Goal: Task Accomplishment & Management: Manage account settings

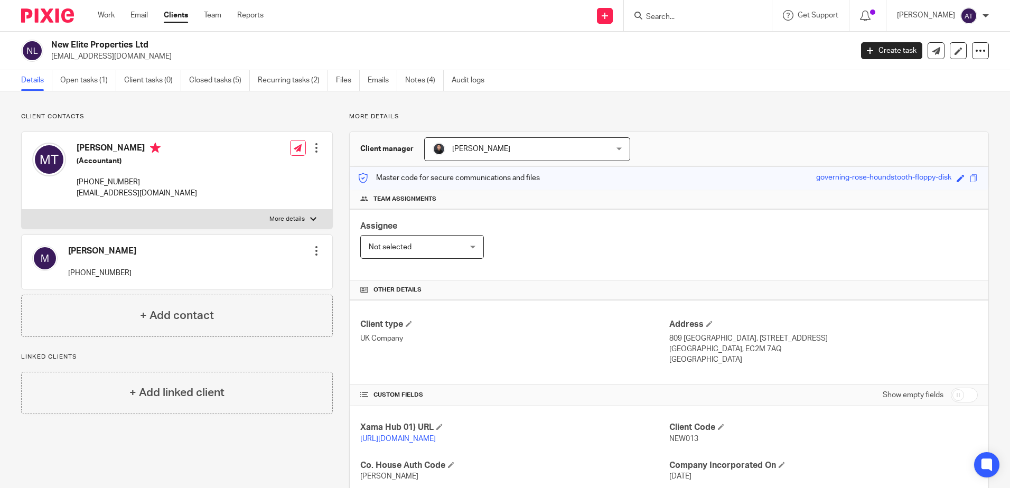
drag, startPoint x: 661, startPoint y: 57, endPoint x: 690, endPoint y: 4, distance: 60.3
click at [661, 57] on p "monishtek@outlook.com" at bounding box center [448, 56] width 794 height 11
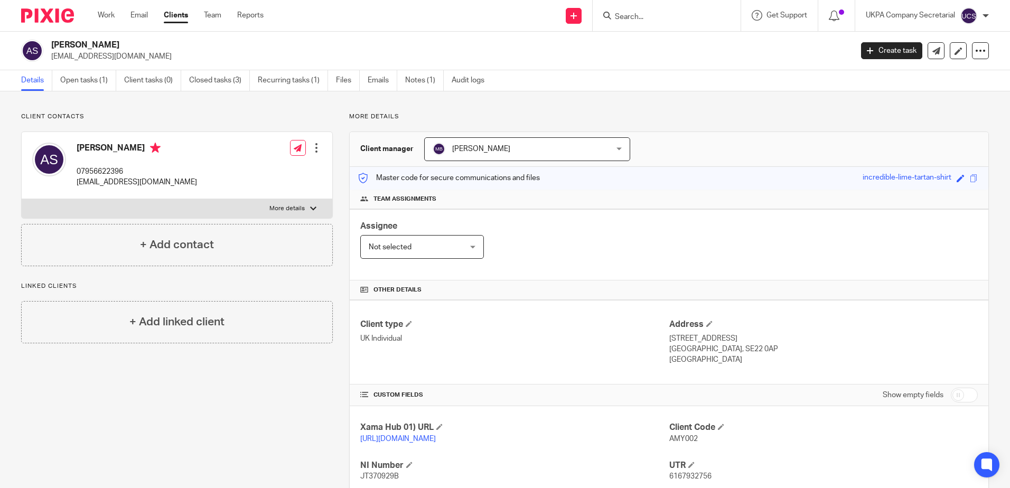
drag, startPoint x: 68, startPoint y: 83, endPoint x: 155, endPoint y: 14, distance: 111.3
click at [68, 83] on link "Open tasks (1)" at bounding box center [88, 80] width 56 height 21
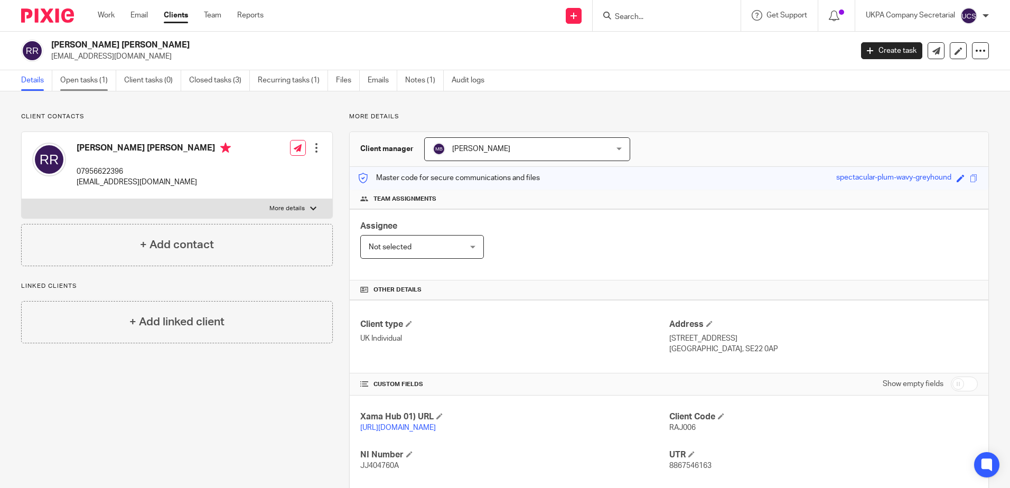
click at [77, 83] on link "Open tasks (1)" at bounding box center [88, 80] width 56 height 21
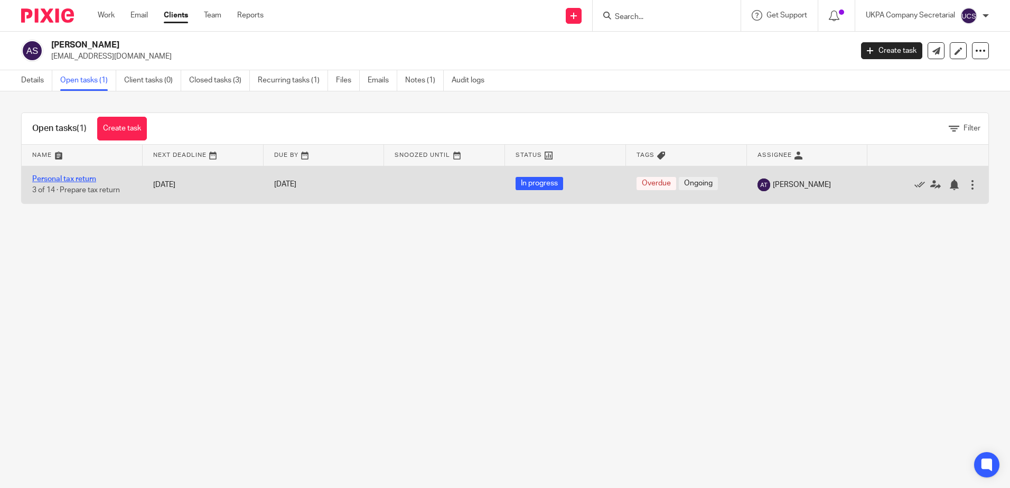
click at [47, 178] on link "Personal tax return" at bounding box center [64, 178] width 64 height 7
click at [76, 181] on link "Personal tax return" at bounding box center [64, 178] width 64 height 7
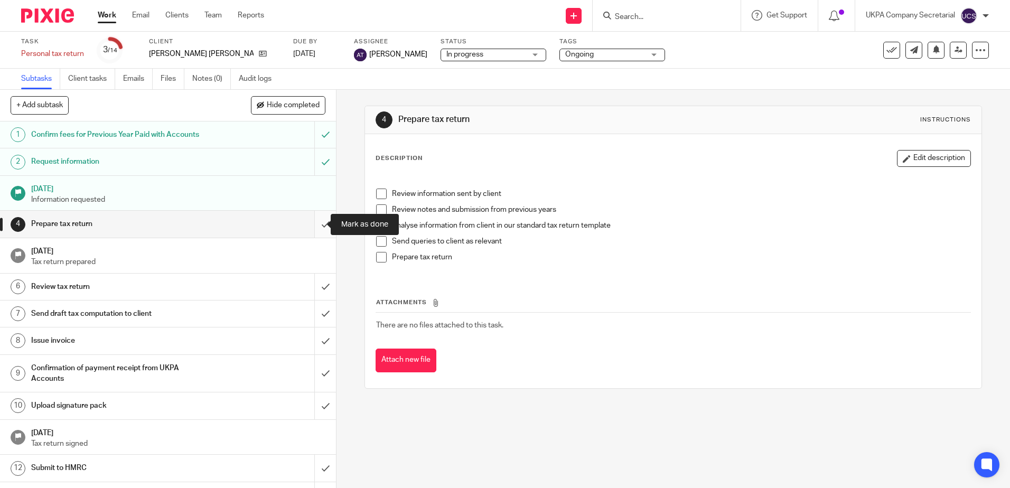
click at [317, 226] on input "submit" at bounding box center [168, 224] width 336 height 26
click at [319, 227] on input "submit" at bounding box center [168, 224] width 336 height 26
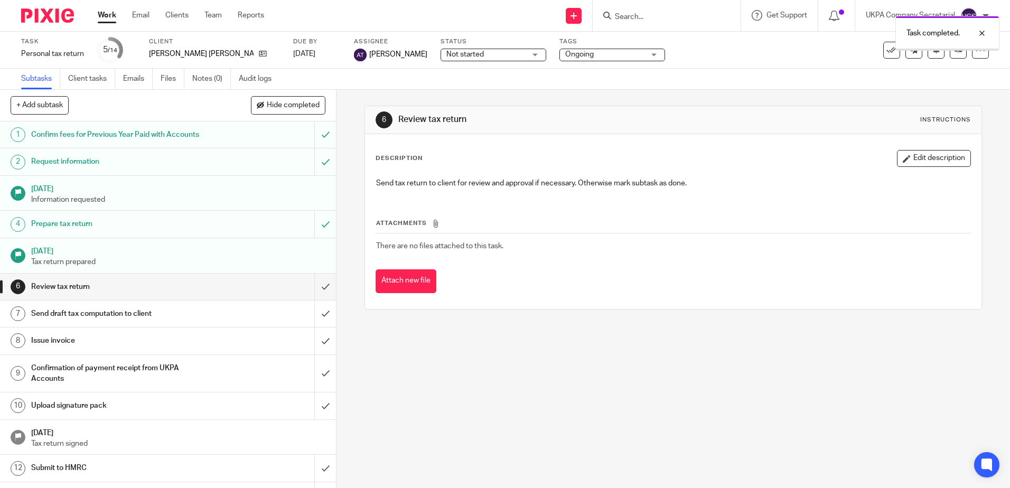
click at [211, 87] on link "Notes (0)" at bounding box center [211, 79] width 39 height 21
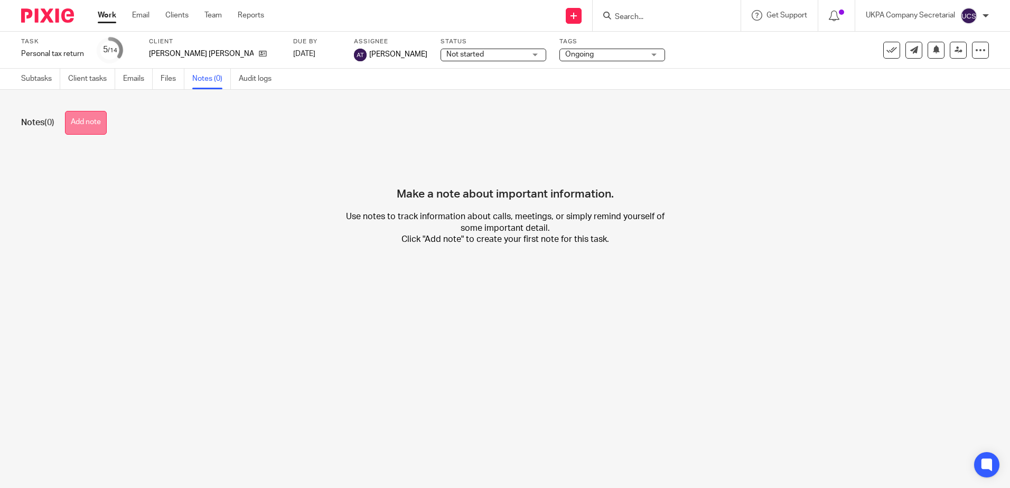
click at [88, 125] on button "Add note" at bounding box center [86, 123] width 42 height 24
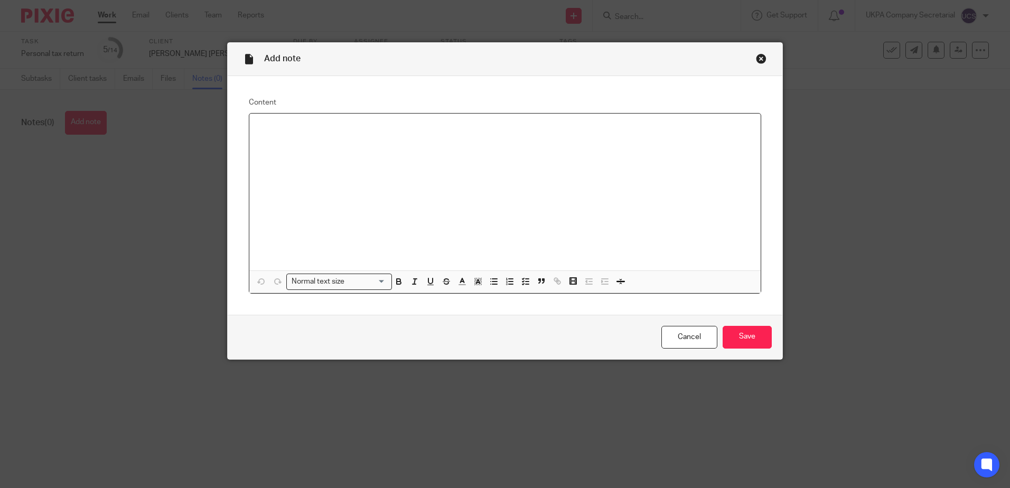
click at [357, 165] on div at bounding box center [504, 192] width 511 height 157
click at [736, 332] on input "Save" at bounding box center [747, 337] width 49 height 23
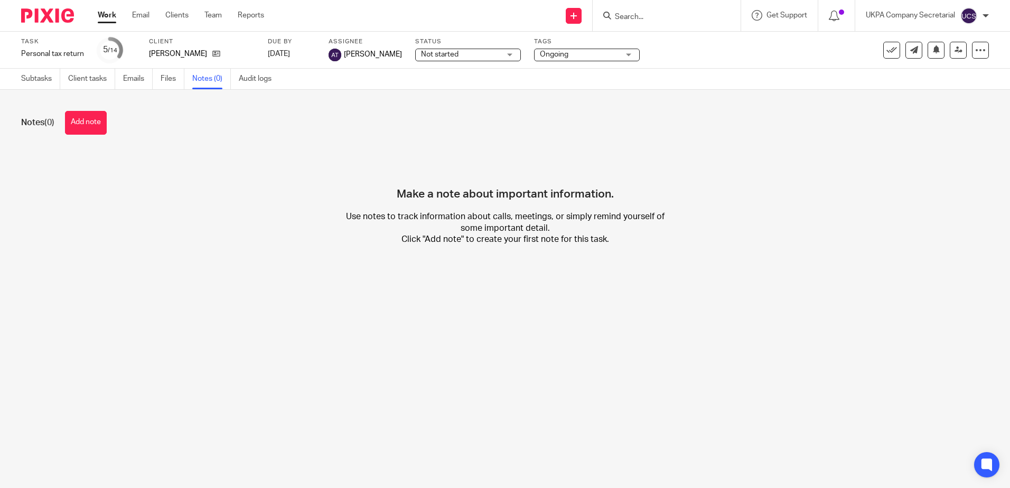
click at [85, 132] on button "Add note" at bounding box center [86, 123] width 42 height 24
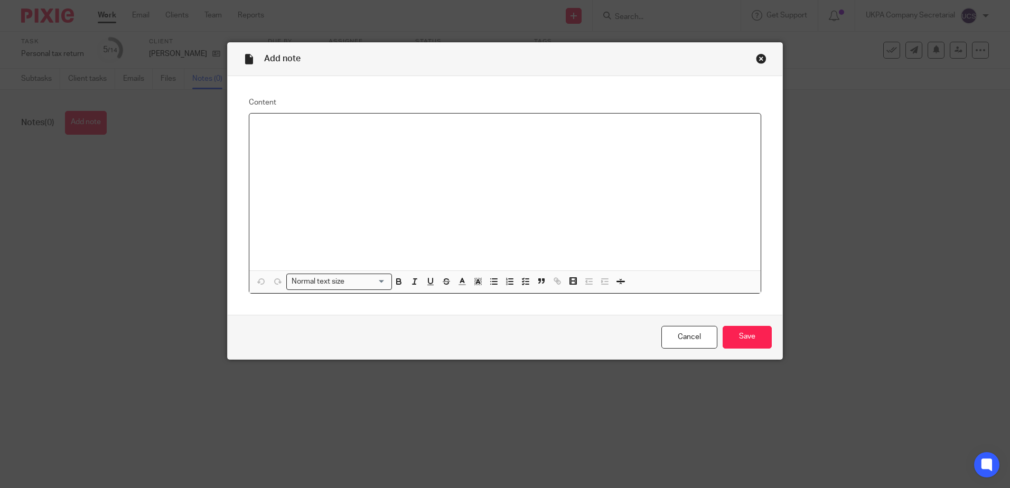
click at [324, 143] on div at bounding box center [504, 192] width 511 height 157
click at [756, 340] on input "Save" at bounding box center [747, 337] width 49 height 23
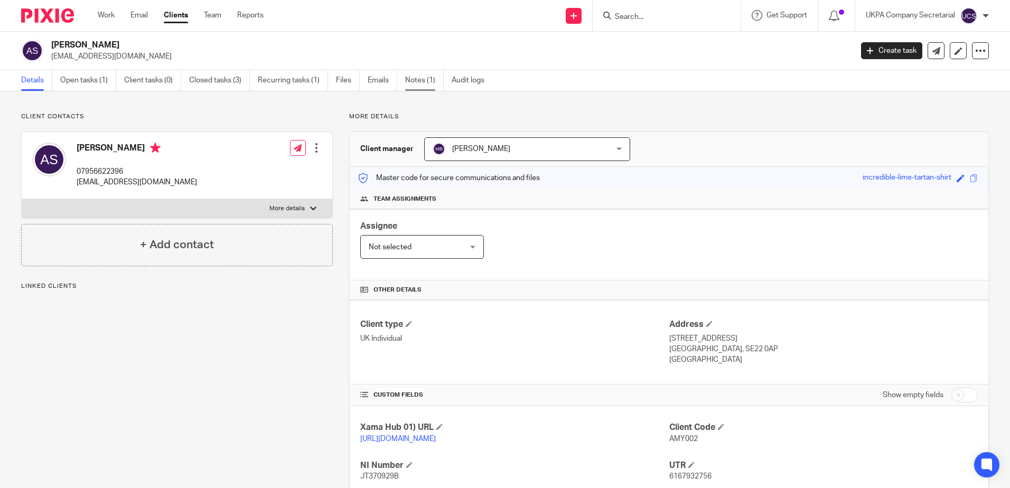
click at [417, 81] on link "Notes (1)" at bounding box center [424, 80] width 39 height 21
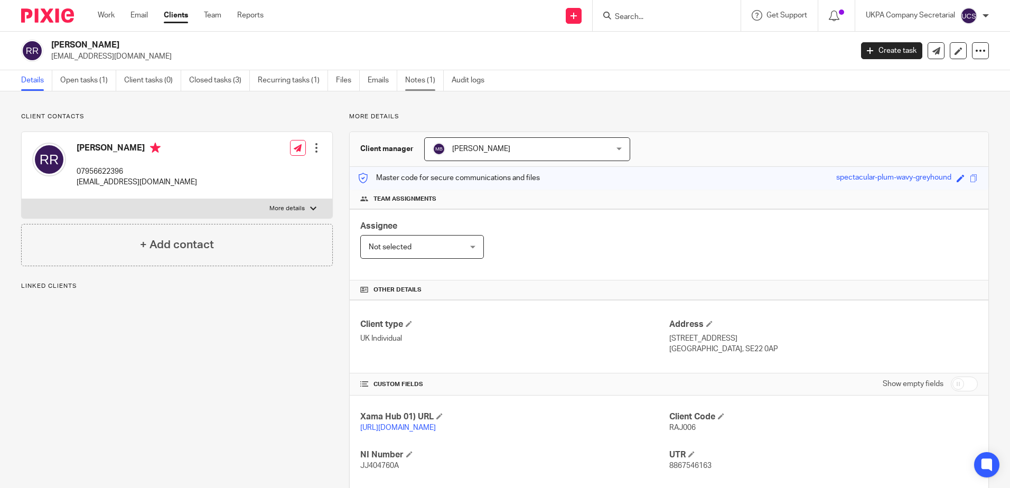
click at [422, 79] on link "Notes (1)" at bounding box center [424, 80] width 39 height 21
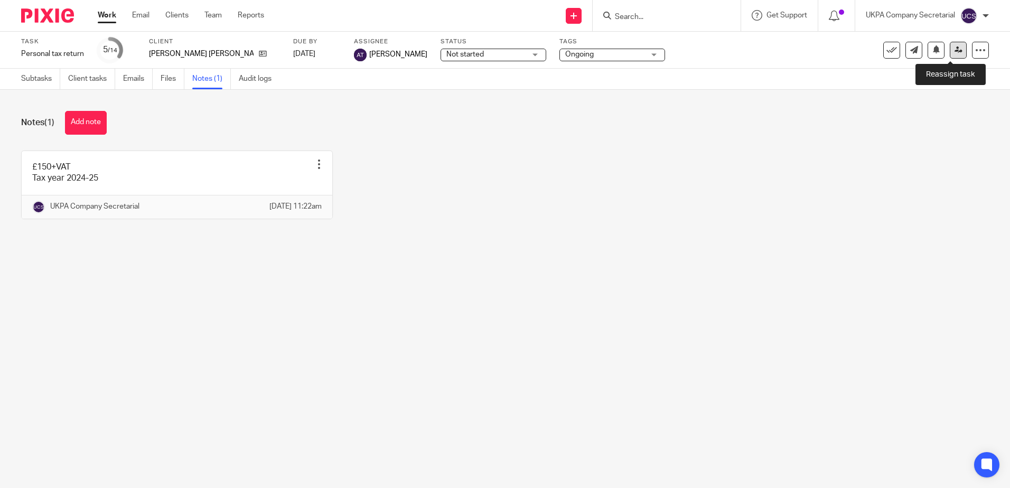
click at [955, 50] on icon at bounding box center [959, 50] width 8 height 8
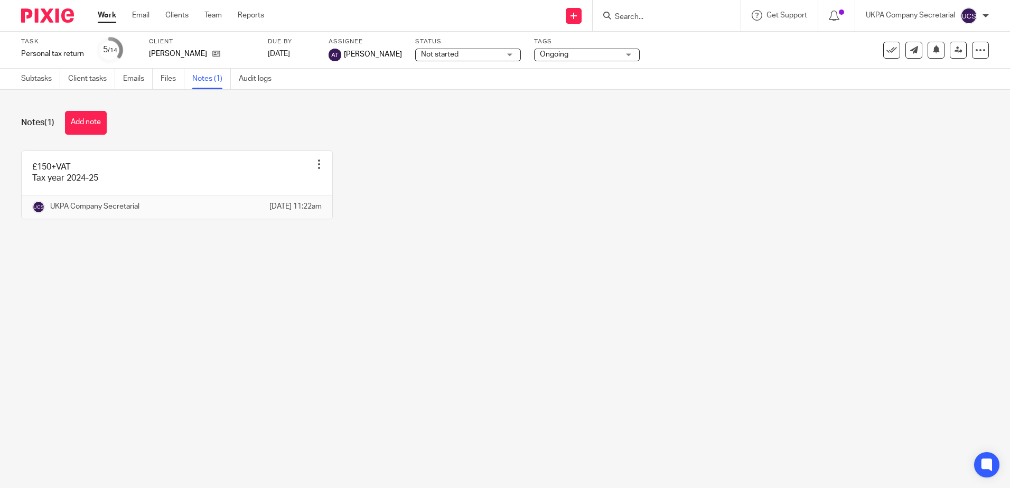
click at [508, 283] on main "Task Personal tax return Save Personal tax return 5 /14 Client Amy Louise Spill…" at bounding box center [505, 244] width 1010 height 488
click at [951, 54] on link at bounding box center [958, 50] width 17 height 17
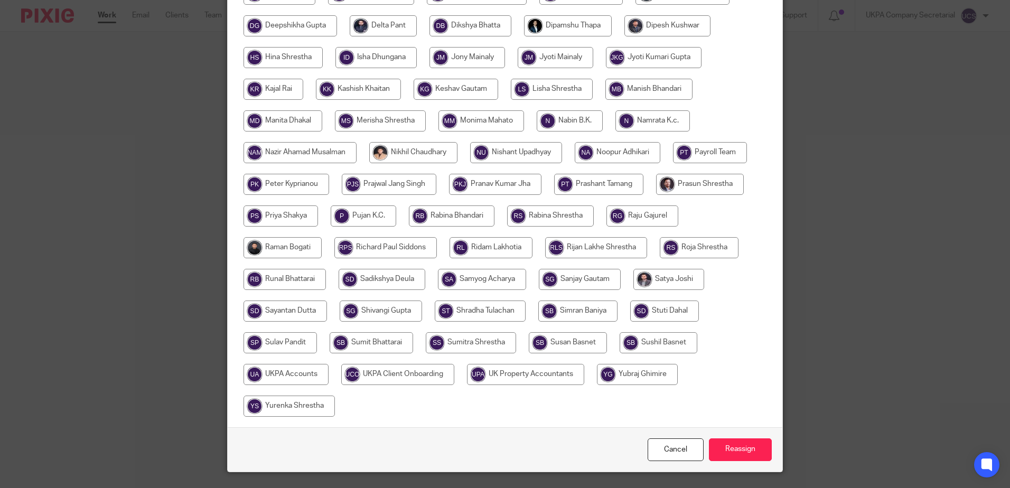
scroll to position [309, 0]
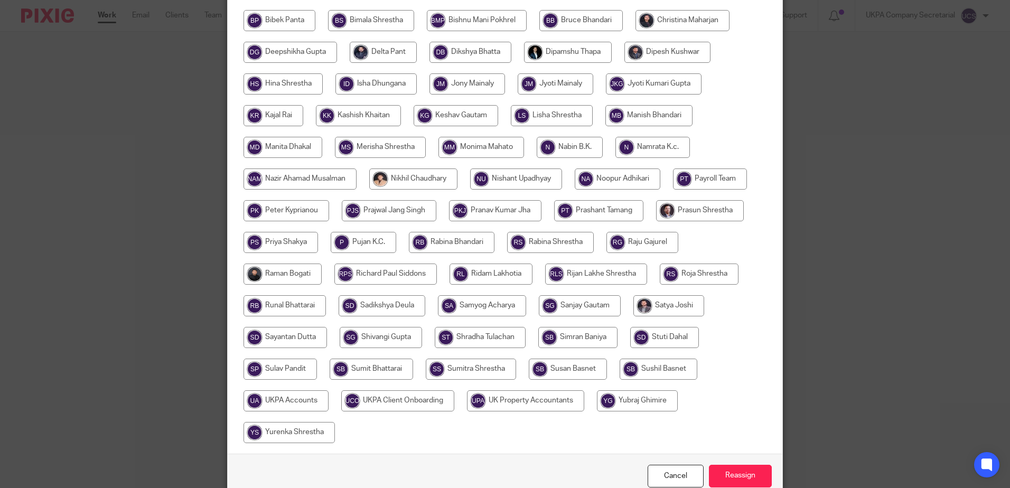
click at [286, 268] on input "radio" at bounding box center [283, 274] width 78 height 21
radio input "true"
click at [737, 470] on input "Reassign" at bounding box center [740, 476] width 63 height 23
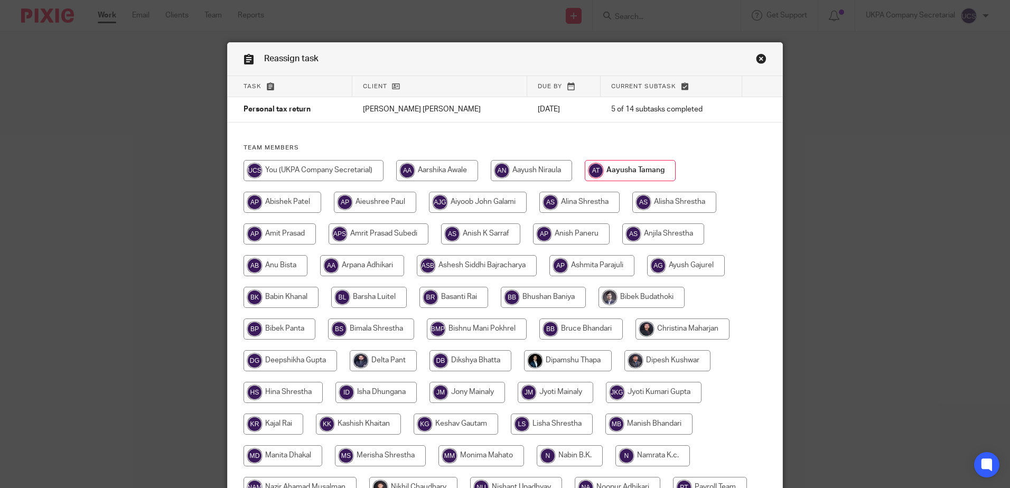
scroll to position [264, 0]
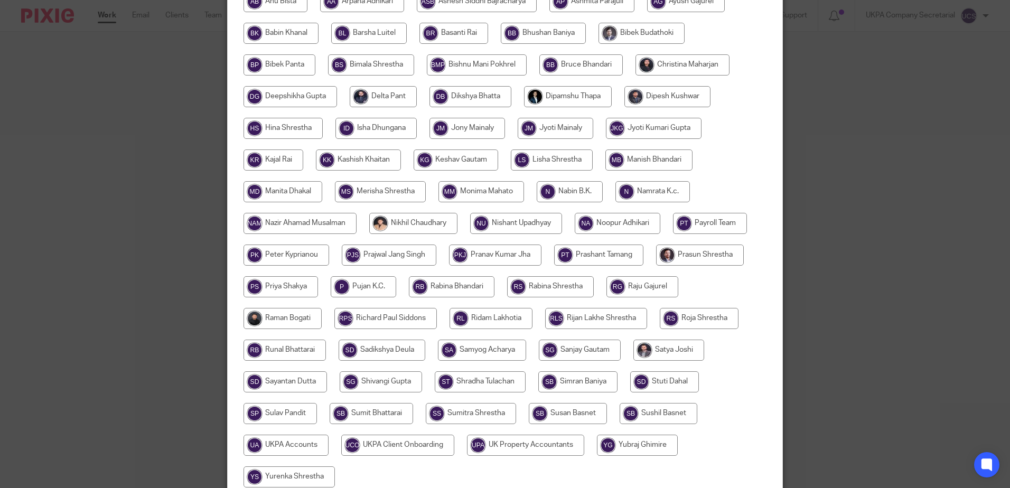
click at [268, 315] on input "radio" at bounding box center [283, 318] width 78 height 21
radio input "true"
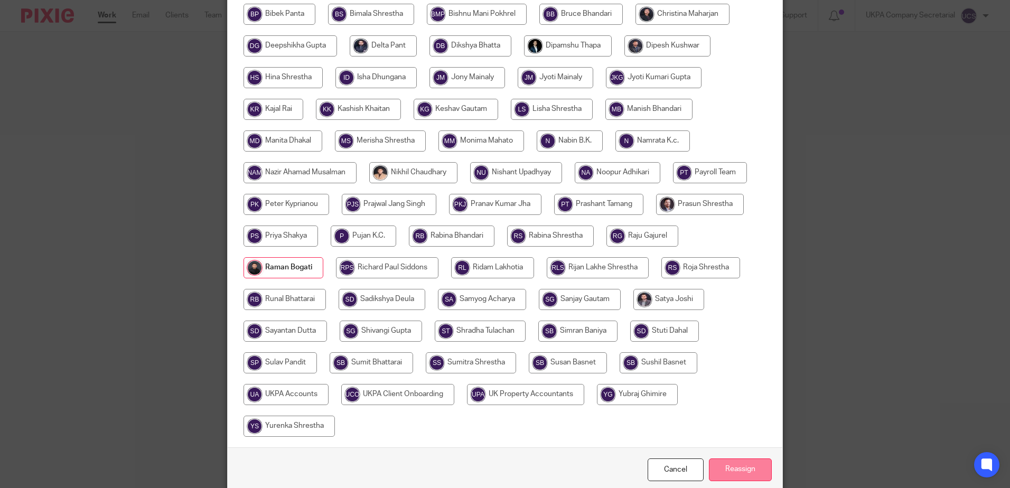
scroll to position [361, 0]
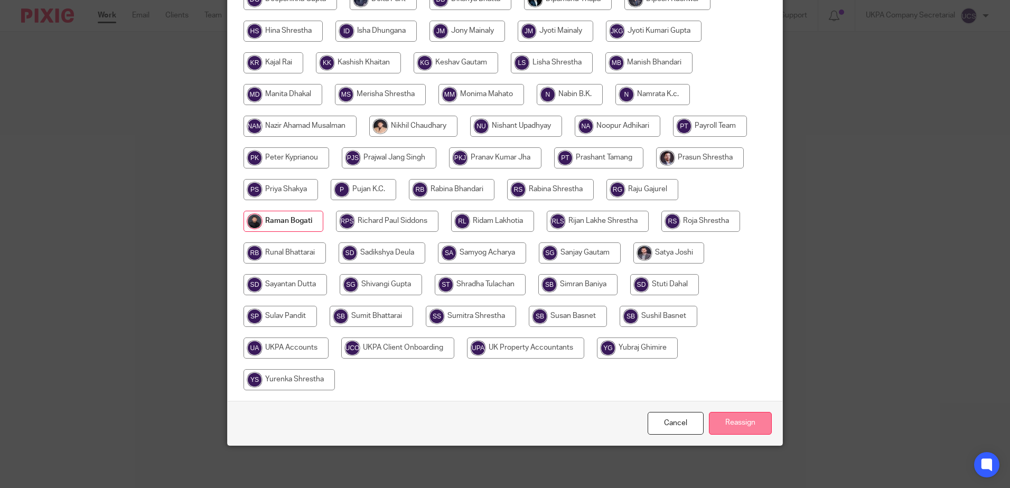
click at [747, 422] on input "Reassign" at bounding box center [740, 423] width 63 height 23
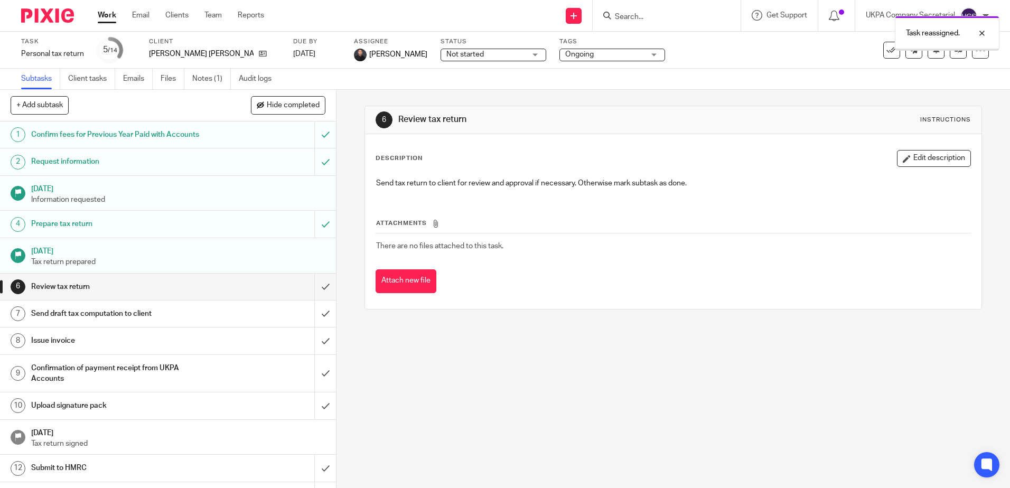
click at [549, 363] on div "6 Review tax return Instructions Description Edit description Send tax return t…" at bounding box center [674, 289] width 674 height 398
click at [714, 351] on div "6 Review tax return Instructions Description Edit description Send tax return t…" at bounding box center [674, 289] width 674 height 398
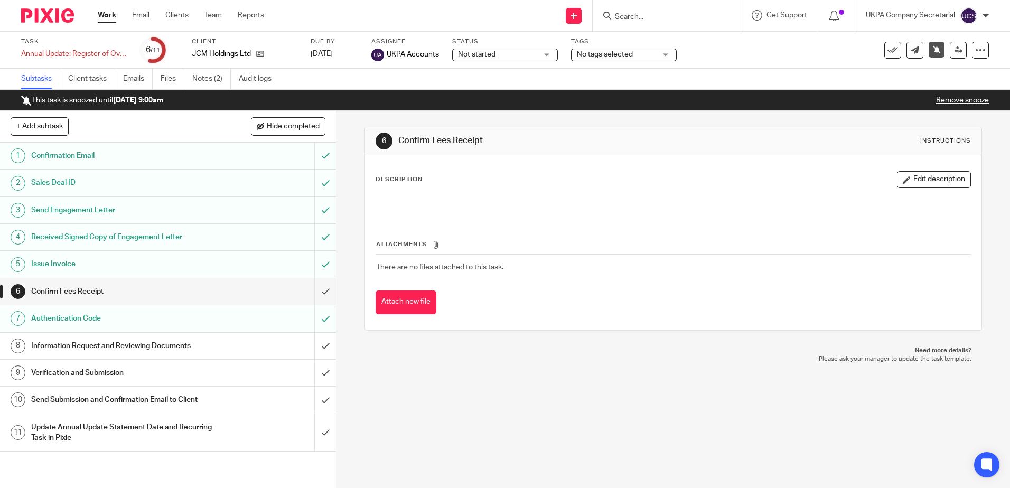
click at [641, 21] on input "Search" at bounding box center [661, 18] width 95 height 10
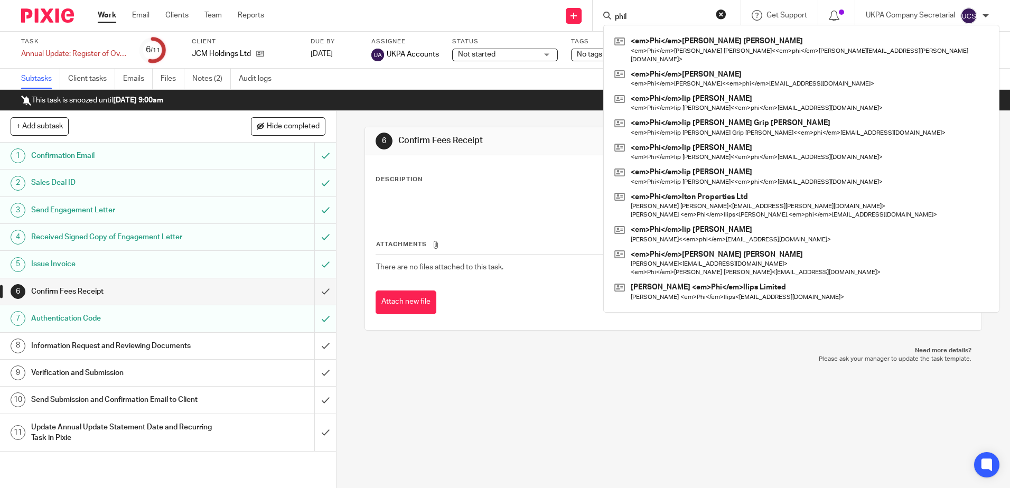
type input "phil"
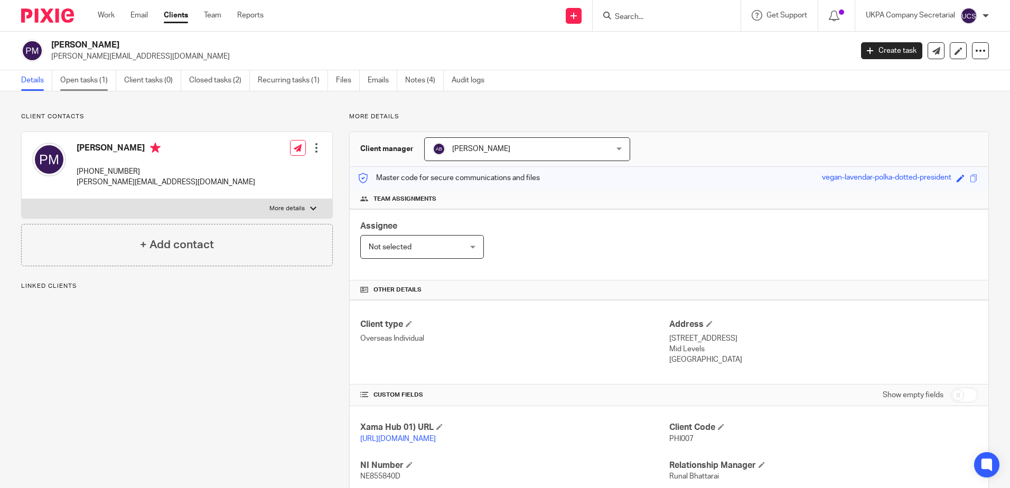
click at [85, 81] on link "Open tasks (1)" at bounding box center [88, 80] width 56 height 21
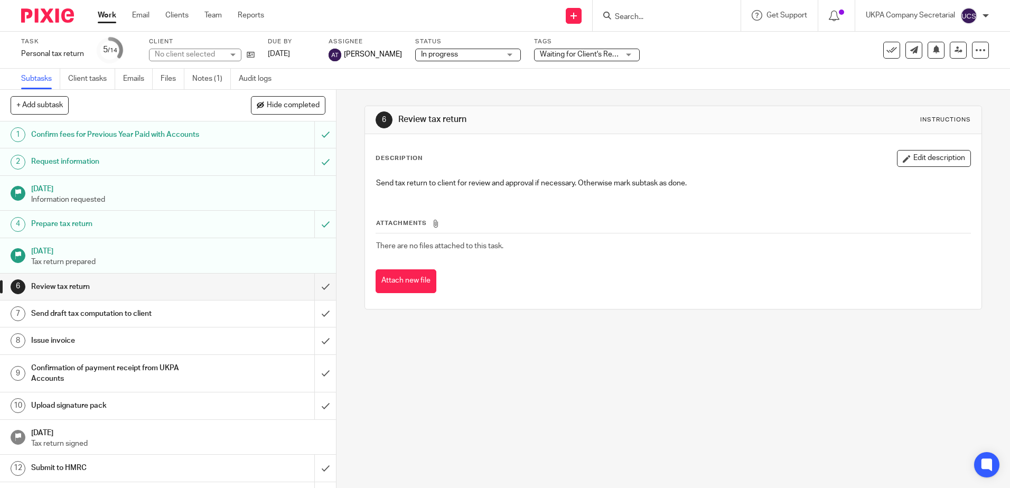
click at [573, 53] on span "Waiting for Client's Response." at bounding box center [589, 54] width 98 height 7
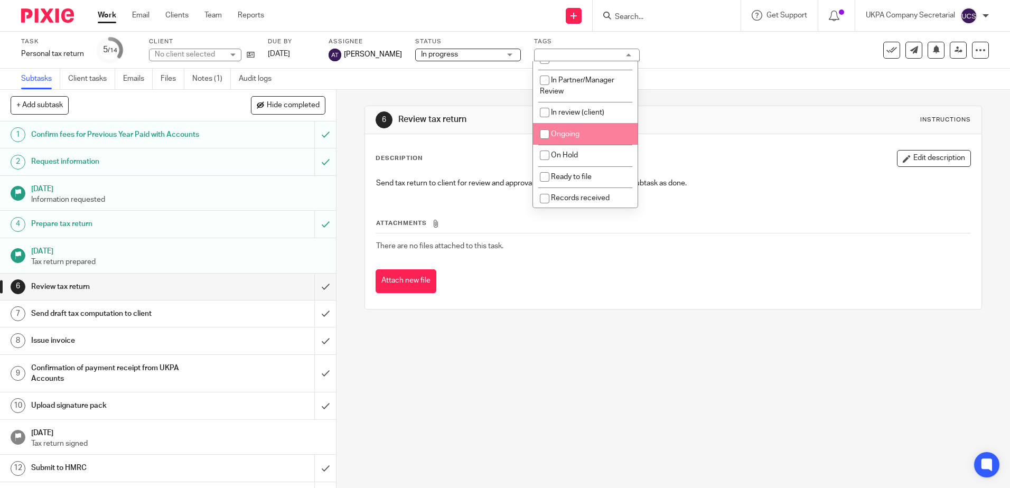
scroll to position [53, 0]
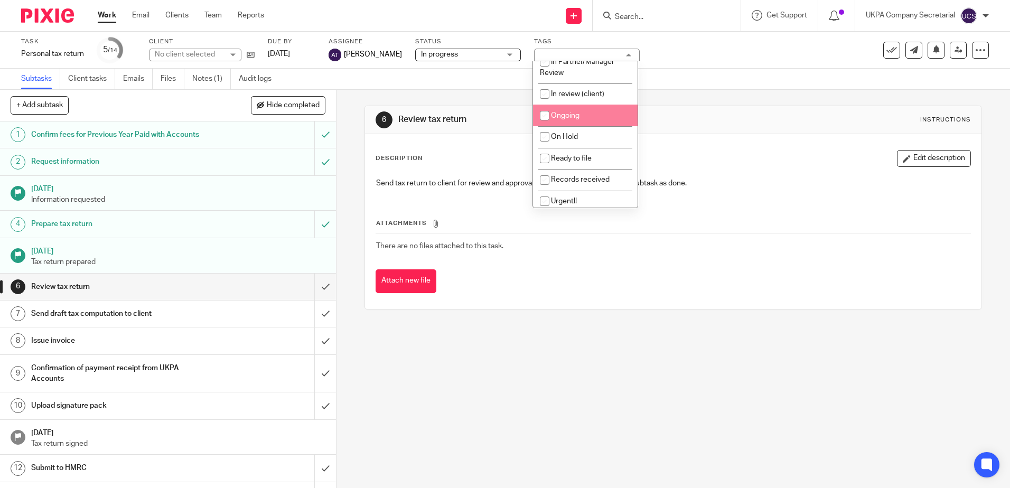
click at [569, 118] on span "Ongoing" at bounding box center [565, 115] width 29 height 7
checkbox input "true"
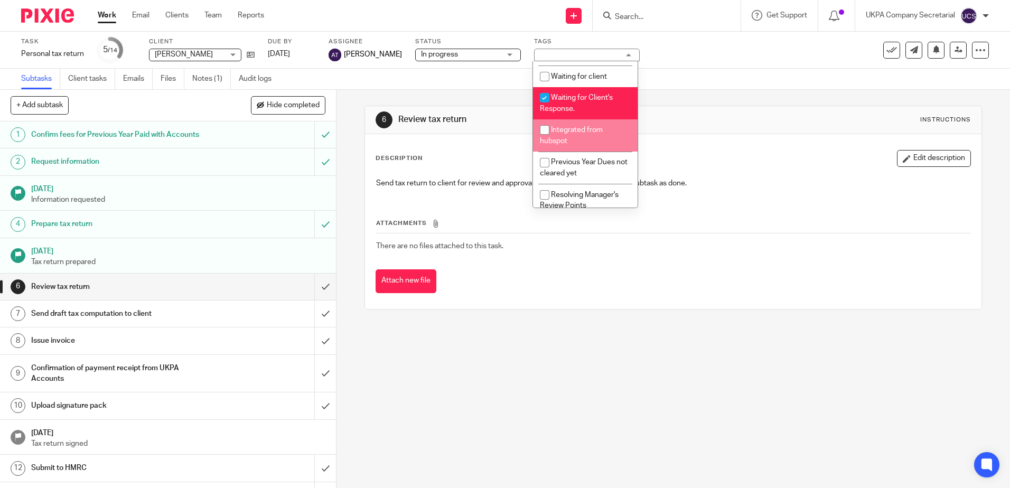
scroll to position [240, 0]
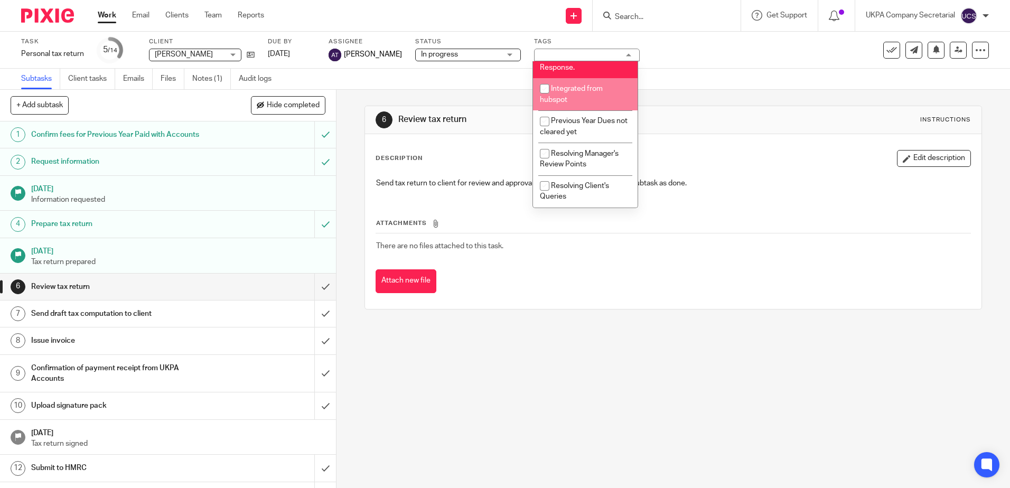
click at [568, 89] on span "Integrated from hubspot" at bounding box center [571, 94] width 63 height 18
checkbox input "false"
click at [576, 74] on li "Waiting for Client's Response." at bounding box center [585, 62] width 105 height 32
checkbox input "false"
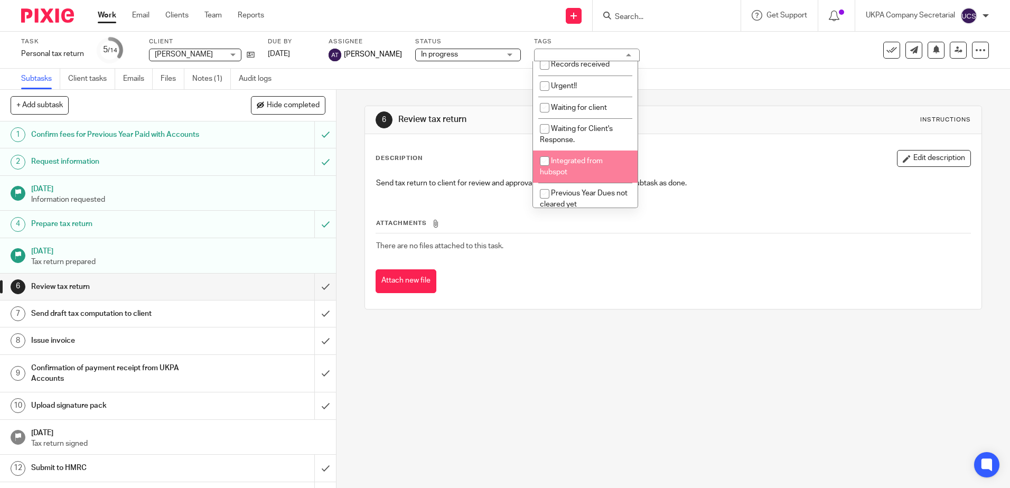
scroll to position [135, 0]
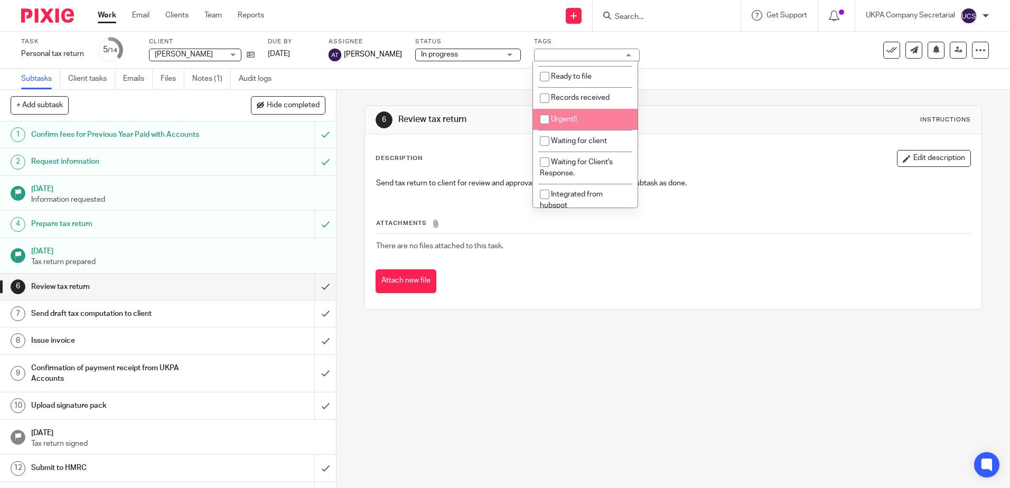
click at [733, 57] on div "Task Personal tax return Save Personal tax return 5 /14 Client Philip Anthony M…" at bounding box center [424, 50] width 807 height 25
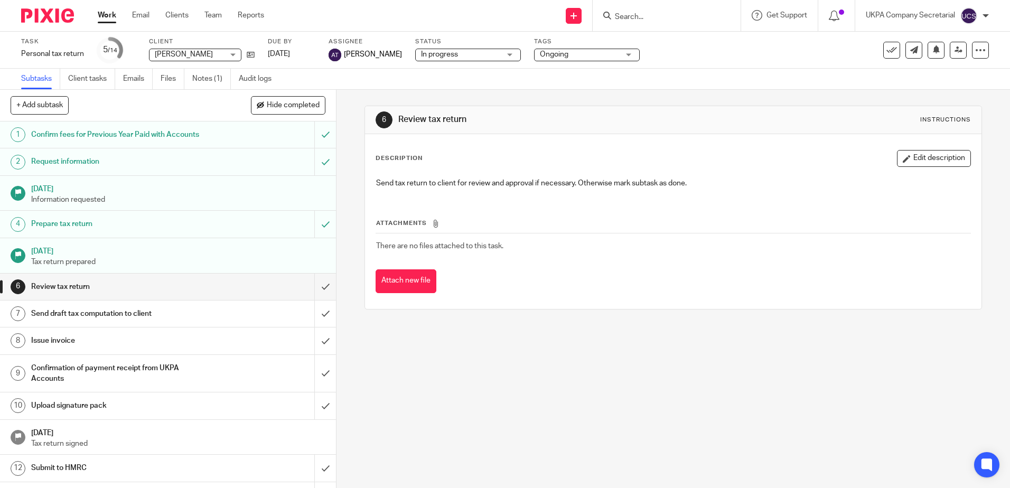
click at [761, 444] on div "6 Review tax return Instructions Description Edit description Send tax return t…" at bounding box center [674, 289] width 674 height 398
click at [609, 453] on div "6 Review tax return Instructions Description Edit description Send tax return t…" at bounding box center [674, 289] width 674 height 398
click at [627, 17] on input "Search" at bounding box center [661, 18] width 95 height 10
type input "a"
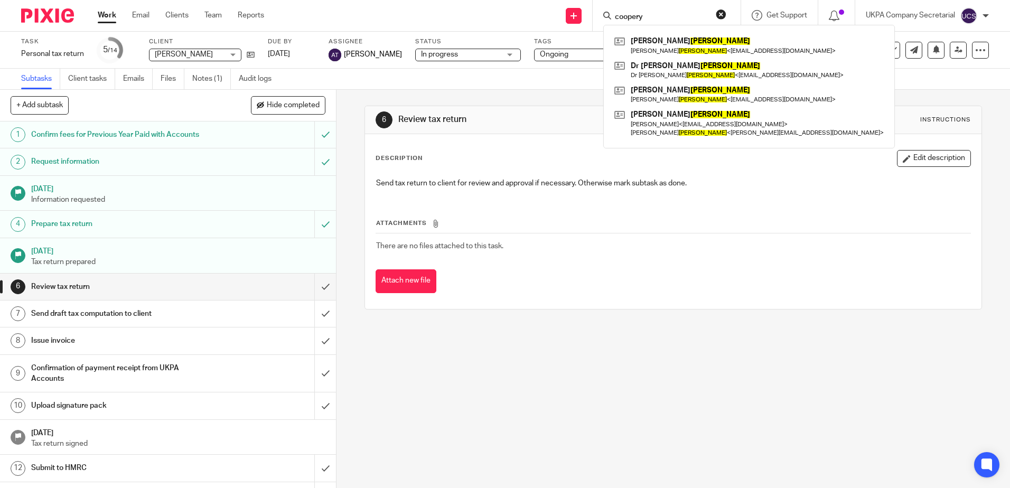
type input "coopery"
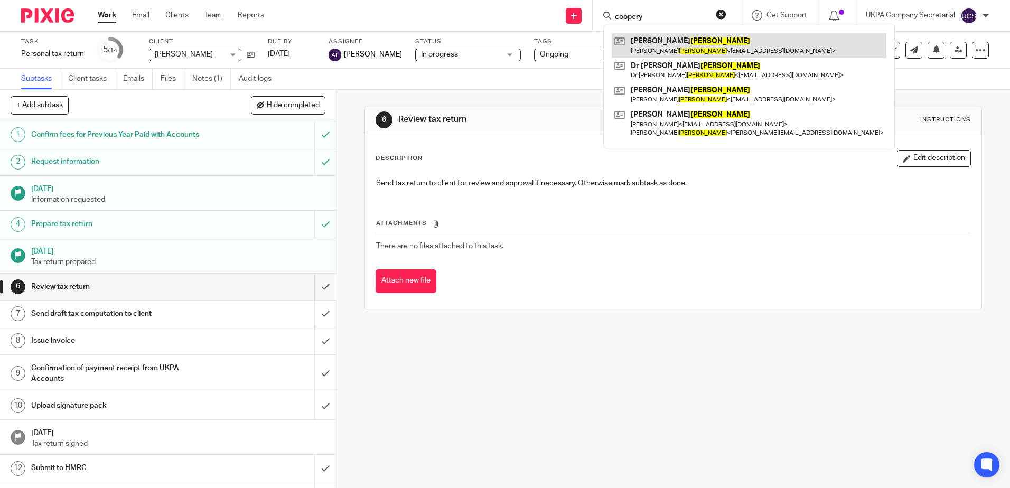
drag, startPoint x: 694, startPoint y: 27, endPoint x: 656, endPoint y: 39, distance: 39.6
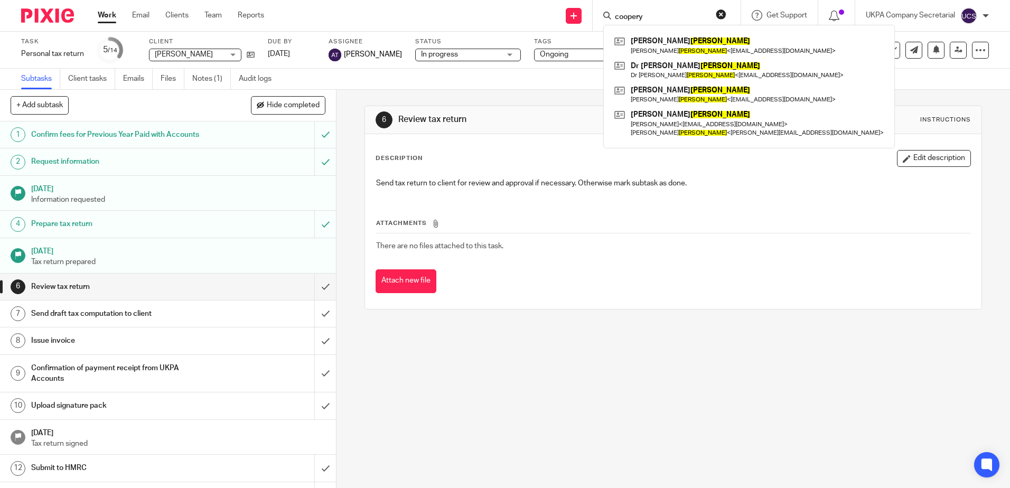
click at [635, 447] on div "6 Review tax return Instructions Description Edit description Send tax return t…" at bounding box center [674, 289] width 674 height 398
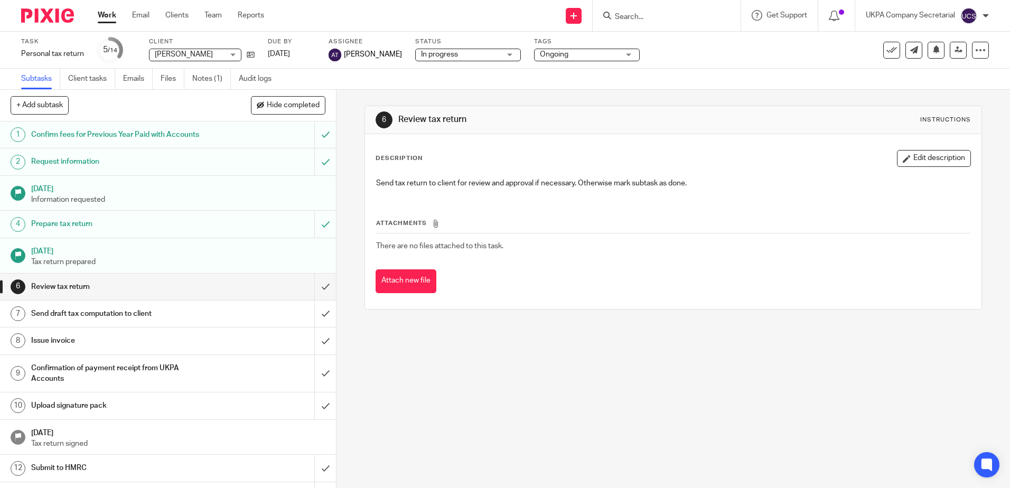
drag, startPoint x: 483, startPoint y: 430, endPoint x: 524, endPoint y: 448, distance: 44.5
click at [483, 430] on div "6 Review tax return Instructions Description Edit description Send tax return t…" at bounding box center [674, 289] width 674 height 398
drag, startPoint x: 642, startPoint y: 380, endPoint x: 722, endPoint y: 396, distance: 81.9
click at [642, 380] on div "6 Review tax return Instructions Description Edit description Send tax return t…" at bounding box center [674, 289] width 674 height 398
click at [689, 20] on input "Search" at bounding box center [661, 18] width 95 height 10
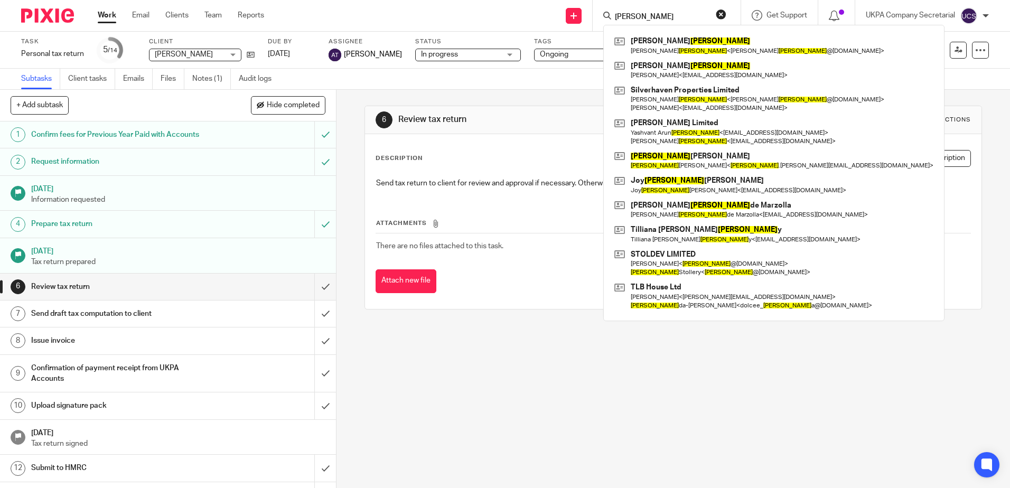
type input "nandra"
drag, startPoint x: 604, startPoint y: 348, endPoint x: 611, endPoint y: 370, distance: 23.2
click at [604, 348] on div "6 Review tax return Instructions Description Edit description Send tax return t…" at bounding box center [674, 289] width 674 height 398
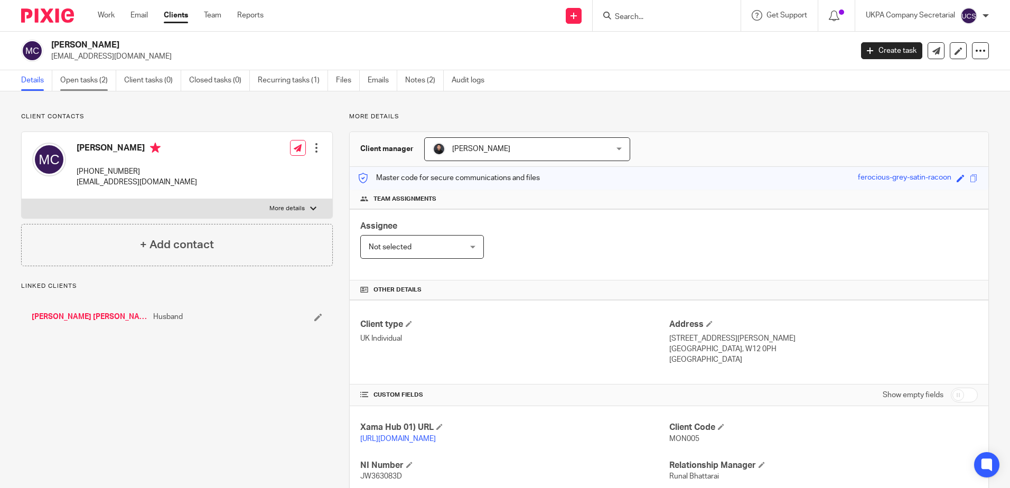
click at [96, 80] on link "Open tasks (2)" at bounding box center [88, 80] width 56 height 21
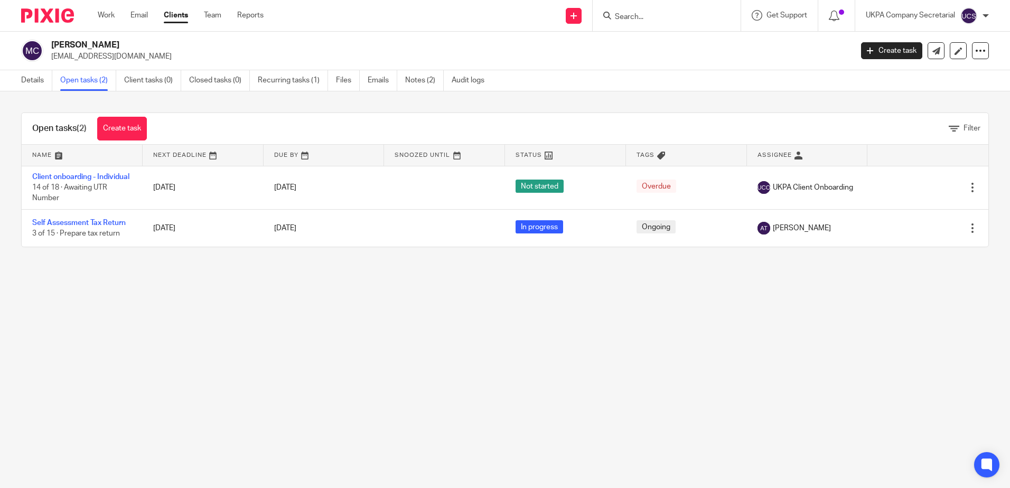
click at [179, 295] on main "Monica Cooper mscrivener_048@hotmail.co.uk Create task Update from Companies Ho…" at bounding box center [505, 244] width 1010 height 488
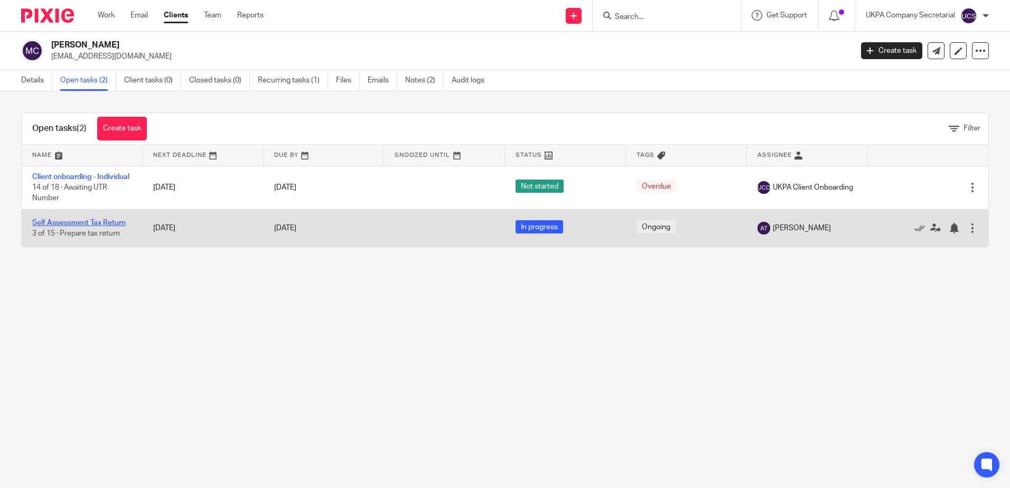
click at [59, 227] on link "Self Assessment Tax Return" at bounding box center [79, 222] width 94 height 7
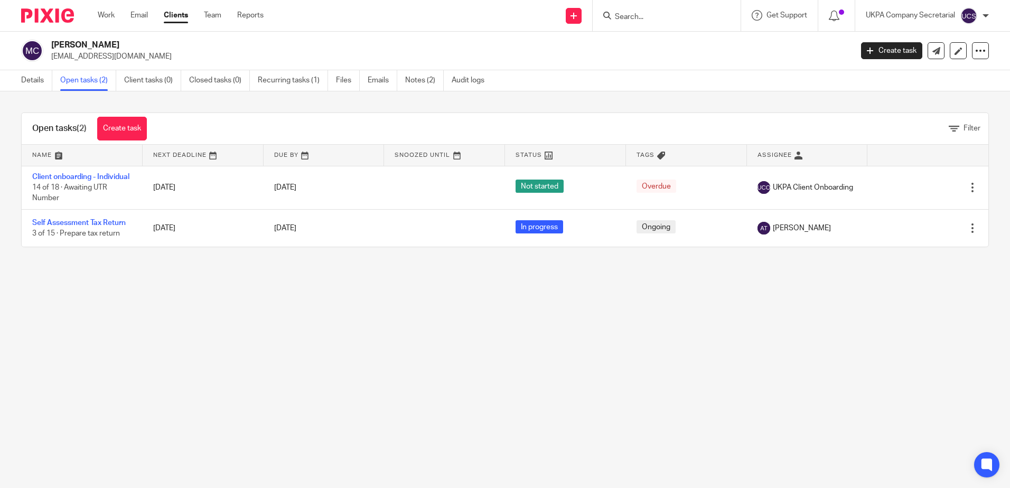
click at [486, 362] on main "Monica Cooper mscrivener_048@hotmail.co.uk Create task Update from Companies Ho…" at bounding box center [505, 244] width 1010 height 488
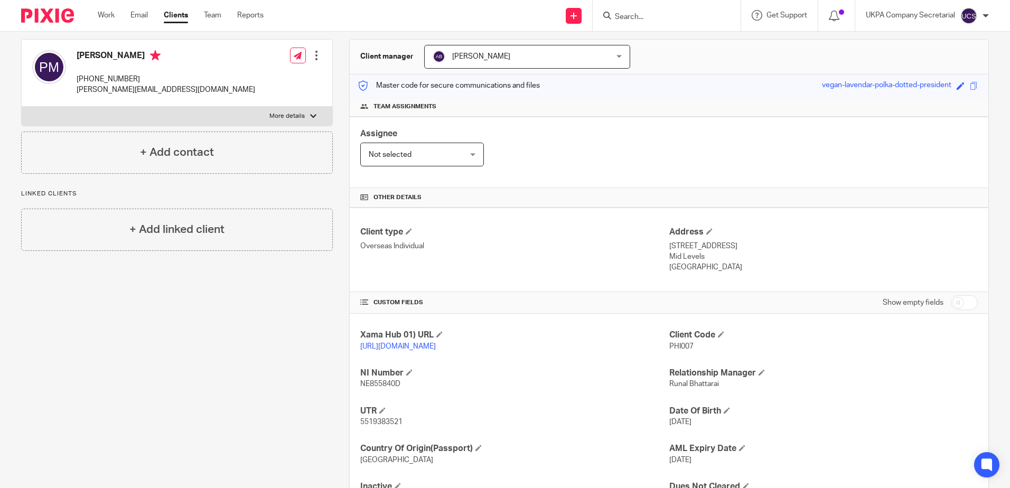
scroll to position [145, 0]
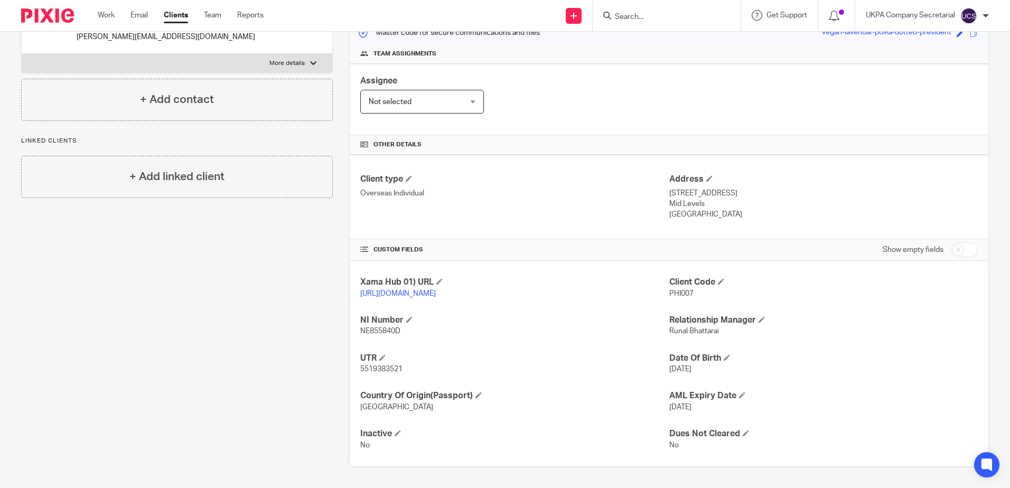
click at [699, 14] on input "Search" at bounding box center [661, 18] width 95 height 10
type input "p"
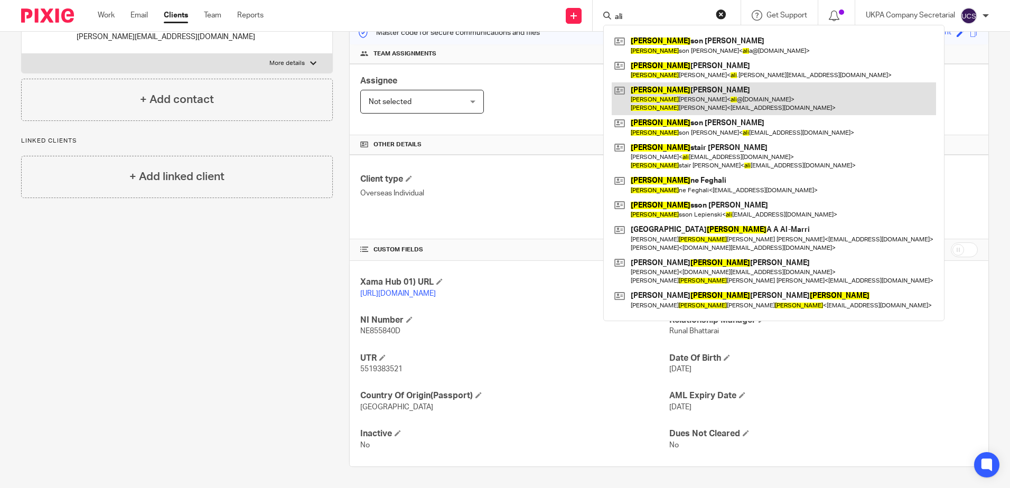
type input "ali"
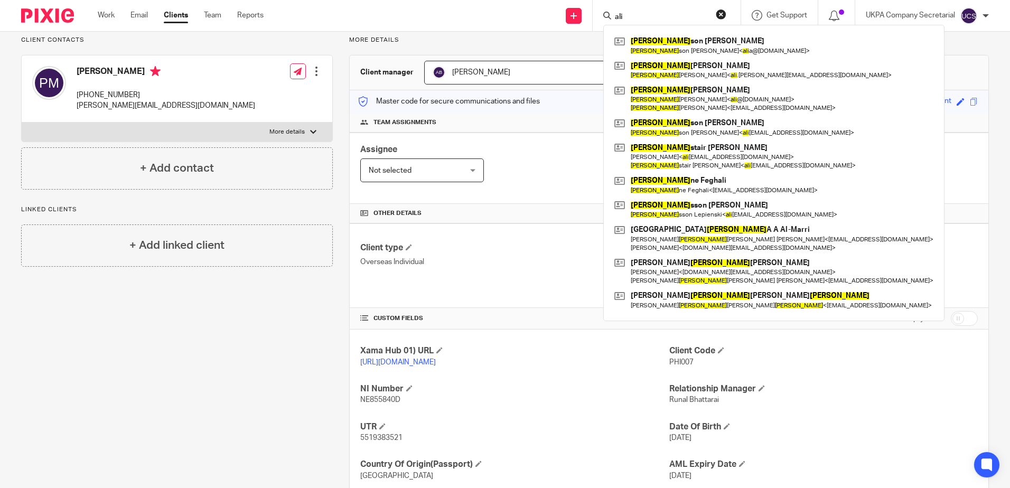
scroll to position [0, 0]
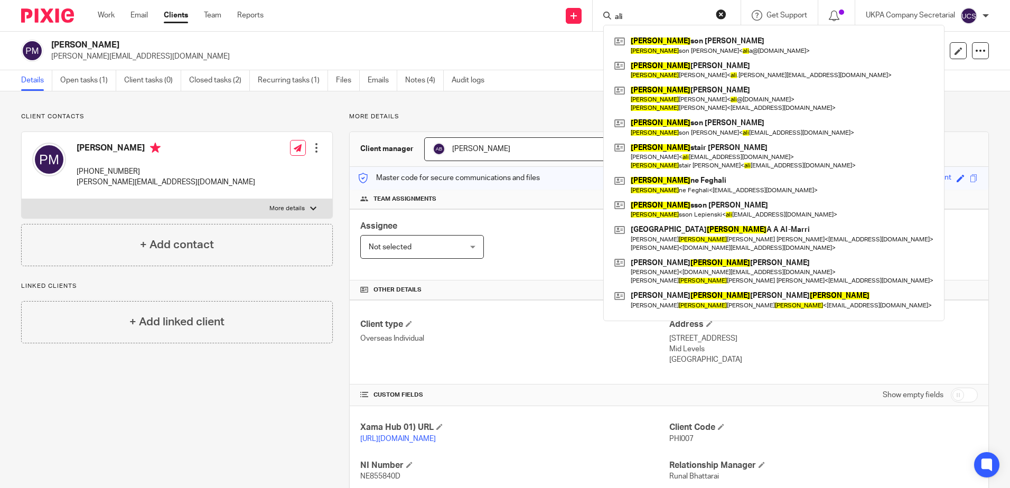
click at [523, 105] on div "Client contacts Philip Anthony May +852 9822 9791 philip.may@gs.com Edit contac…" at bounding box center [505, 362] width 1010 height 542
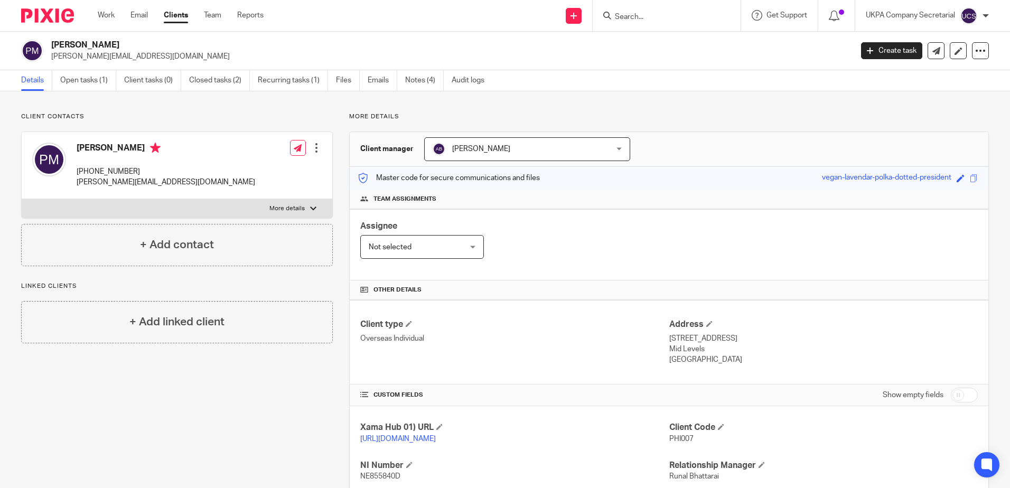
click at [688, 17] on input "Search" at bounding box center [661, 18] width 95 height 10
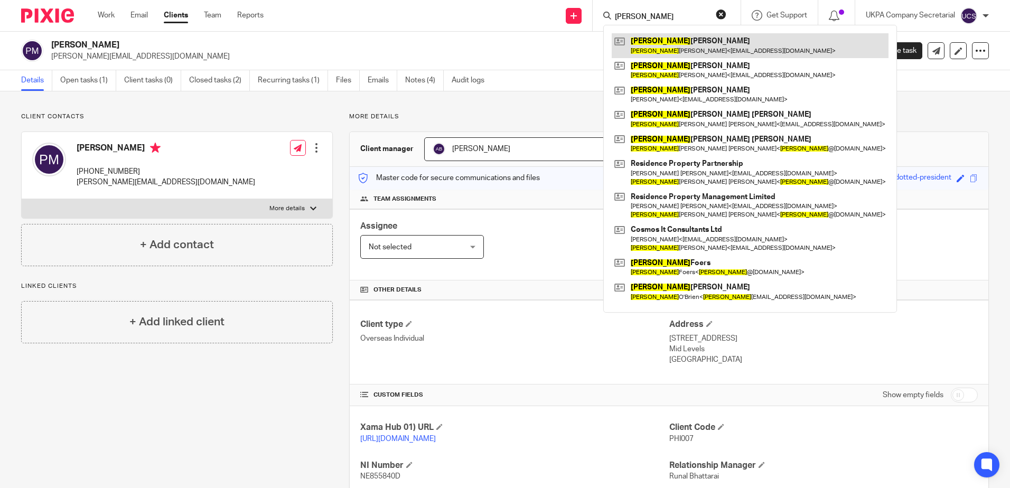
type input "JANET"
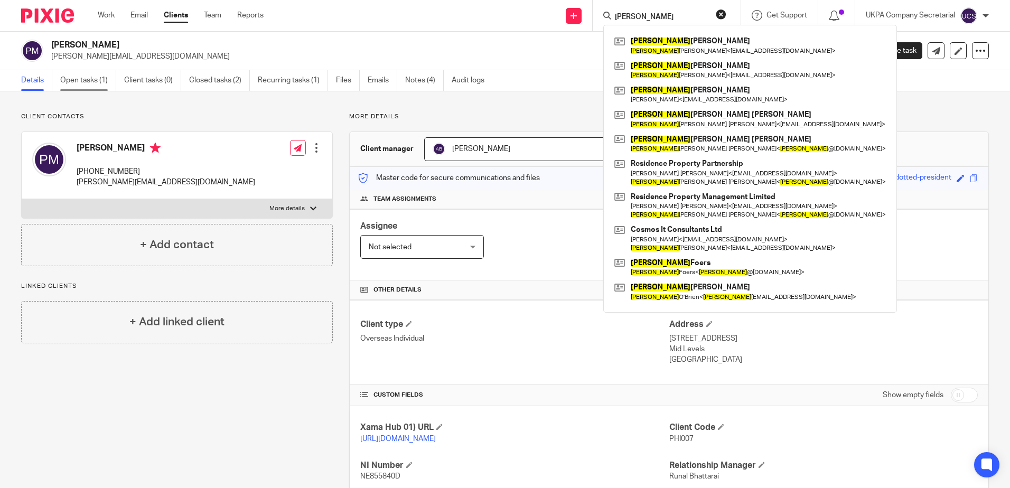
click at [101, 88] on link "Open tasks (1)" at bounding box center [88, 80] width 56 height 21
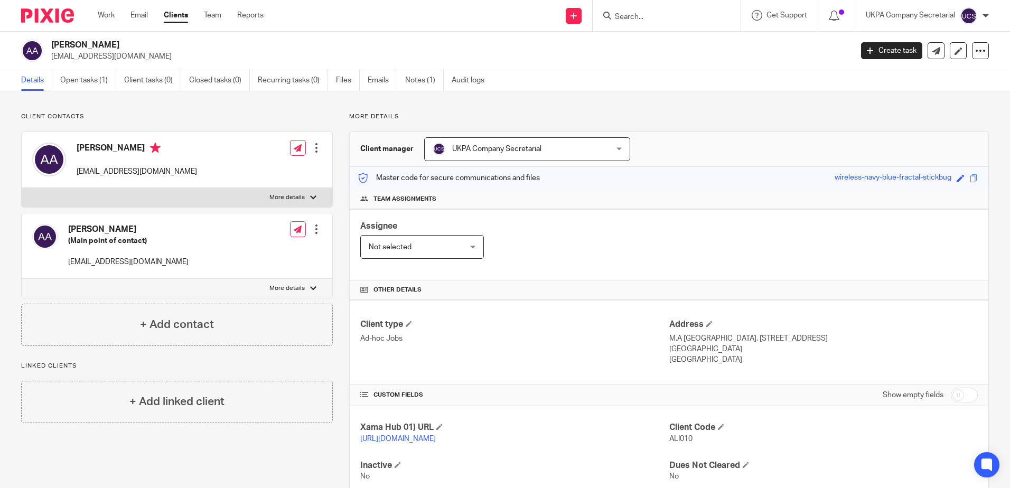
click at [699, 13] on input "Search" at bounding box center [661, 18] width 95 height 10
click at [673, 15] on input "Search" at bounding box center [661, 18] width 95 height 10
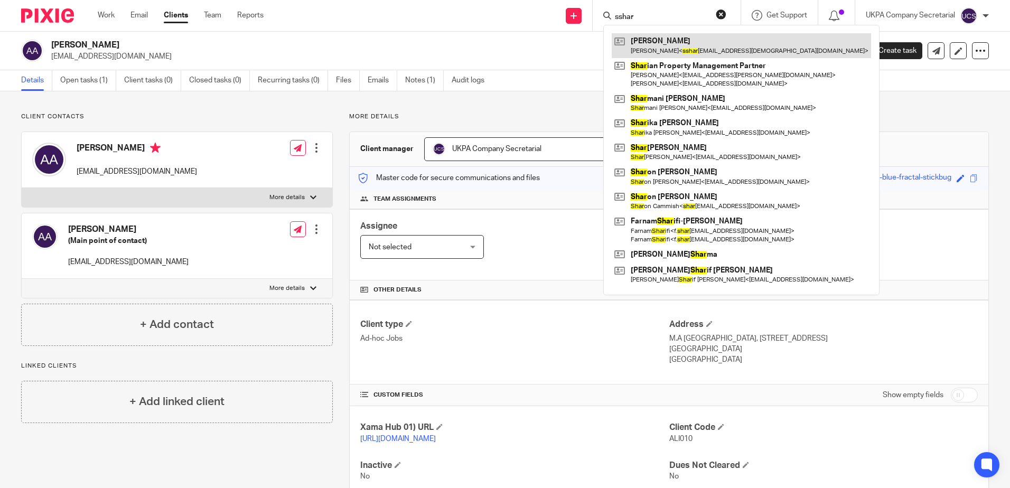
type input "sshar"
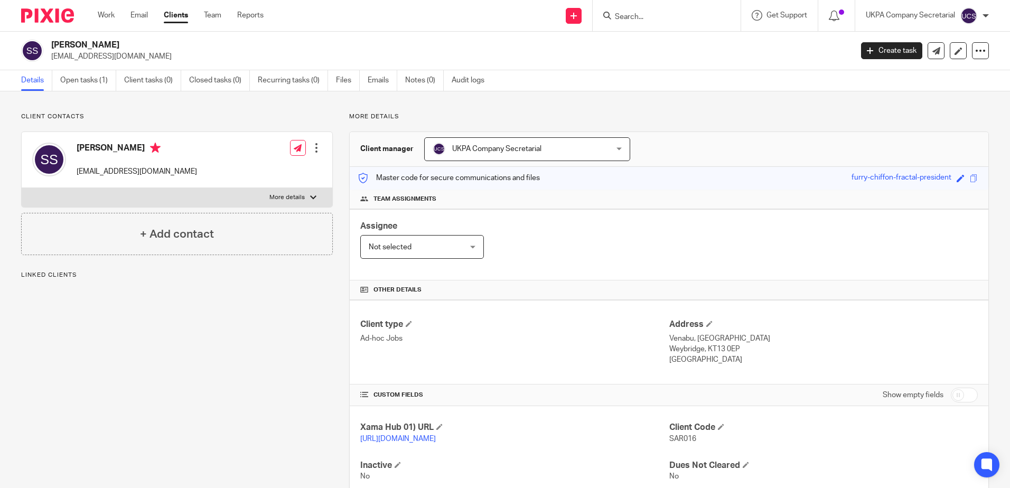
click at [254, 124] on div "Client contacts [PERSON_NAME] [EMAIL_ADDRESS][DOMAIN_NAME] Edit contact Create …" at bounding box center [177, 184] width 312 height 143
drag, startPoint x: 86, startPoint y: 108, endPoint x: -2, endPoint y: 21, distance: 124.1
drag, startPoint x: -2, startPoint y: 21, endPoint x: 291, endPoint y: 123, distance: 309.8
click at [291, 123] on div "Client contacts Sarah Jayne Sharma Sharma ssharman66@gmail.com Edit contact Cre…" at bounding box center [177, 184] width 312 height 143
click at [838, 232] on div "Assignee Not selected Not selected Not selected Aarshika Awale Aayush Niraula A…" at bounding box center [669, 244] width 639 height 71
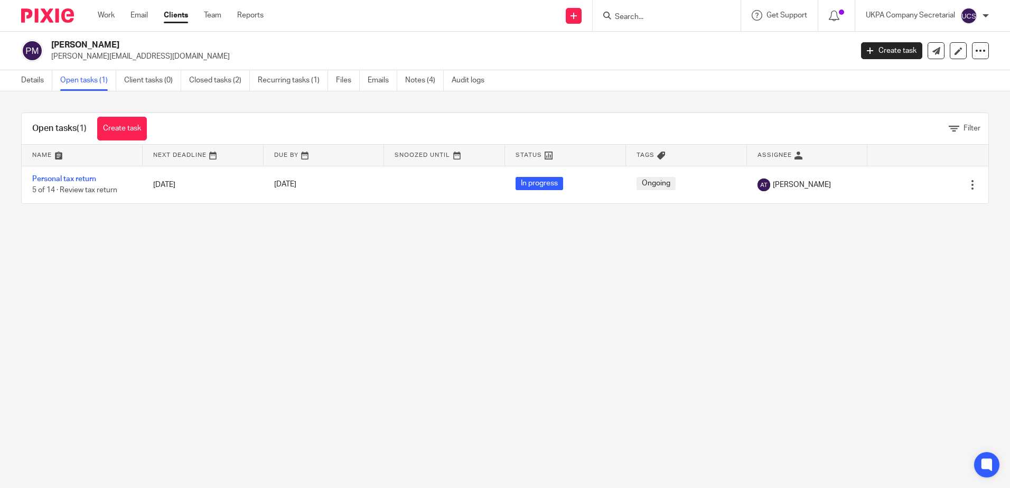
drag, startPoint x: 505, startPoint y: 254, endPoint x: 499, endPoint y: 243, distance: 12.5
click at [505, 254] on main "Philip Anthony May philip.may@gs.com Create task Update from Companies House Ex…" at bounding box center [505, 244] width 1010 height 488
click at [688, 20] on input "Search" at bounding box center [661, 18] width 95 height 10
type input "tedworth"
drag, startPoint x: 675, startPoint y: 60, endPoint x: 689, endPoint y: 43, distance: 21.4
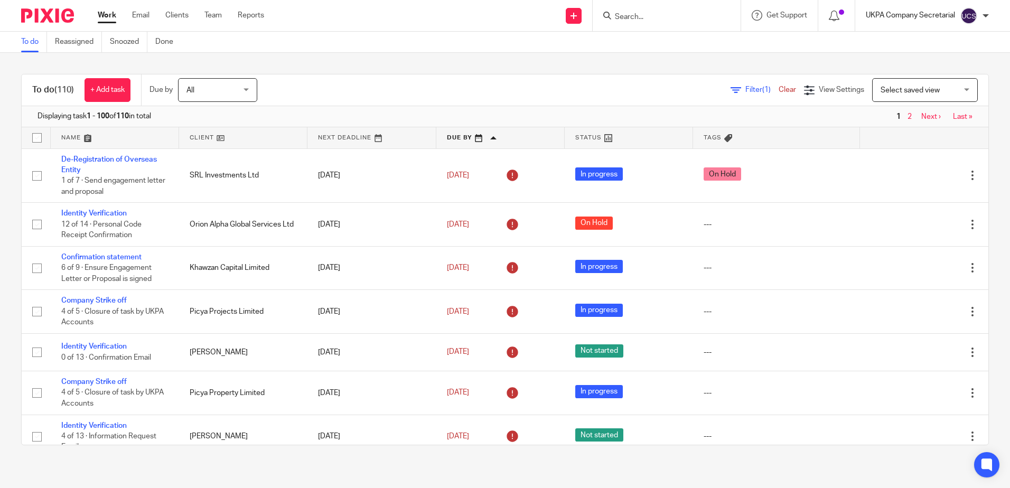
click at [910, 21] on p "UKPA Company Secretarial" at bounding box center [910, 15] width 89 height 11
click at [936, 70] on span "Logout" at bounding box center [940, 73] width 24 height 7
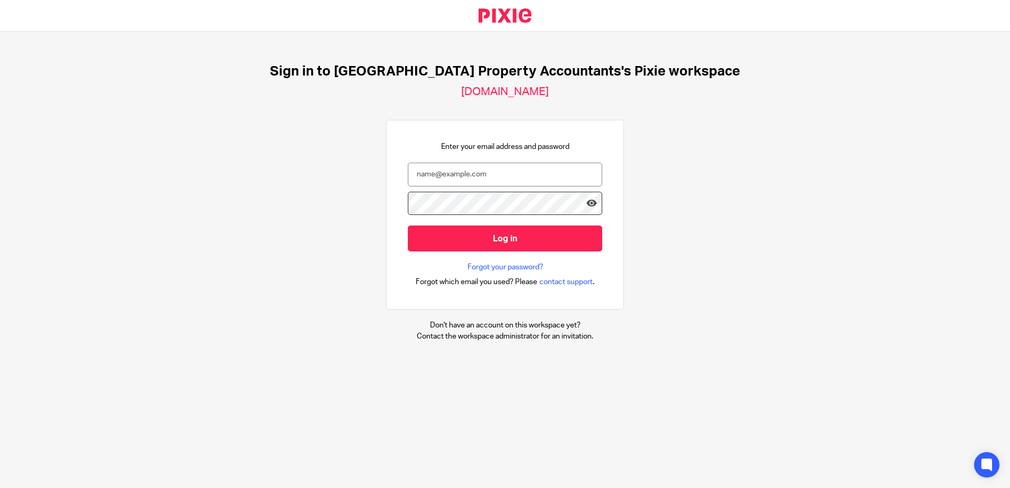
click at [0, 488] on div at bounding box center [0, 488] width 0 height 0
type input "aayusha@ukpa.co.uk"
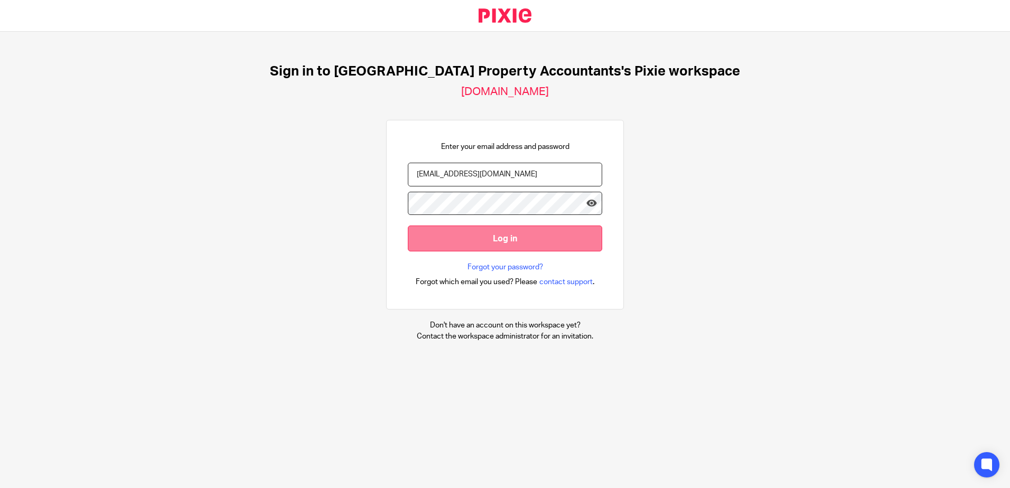
click at [521, 241] on input "Log in" at bounding box center [505, 239] width 194 height 26
